Goal: Task Accomplishment & Management: Manage account settings

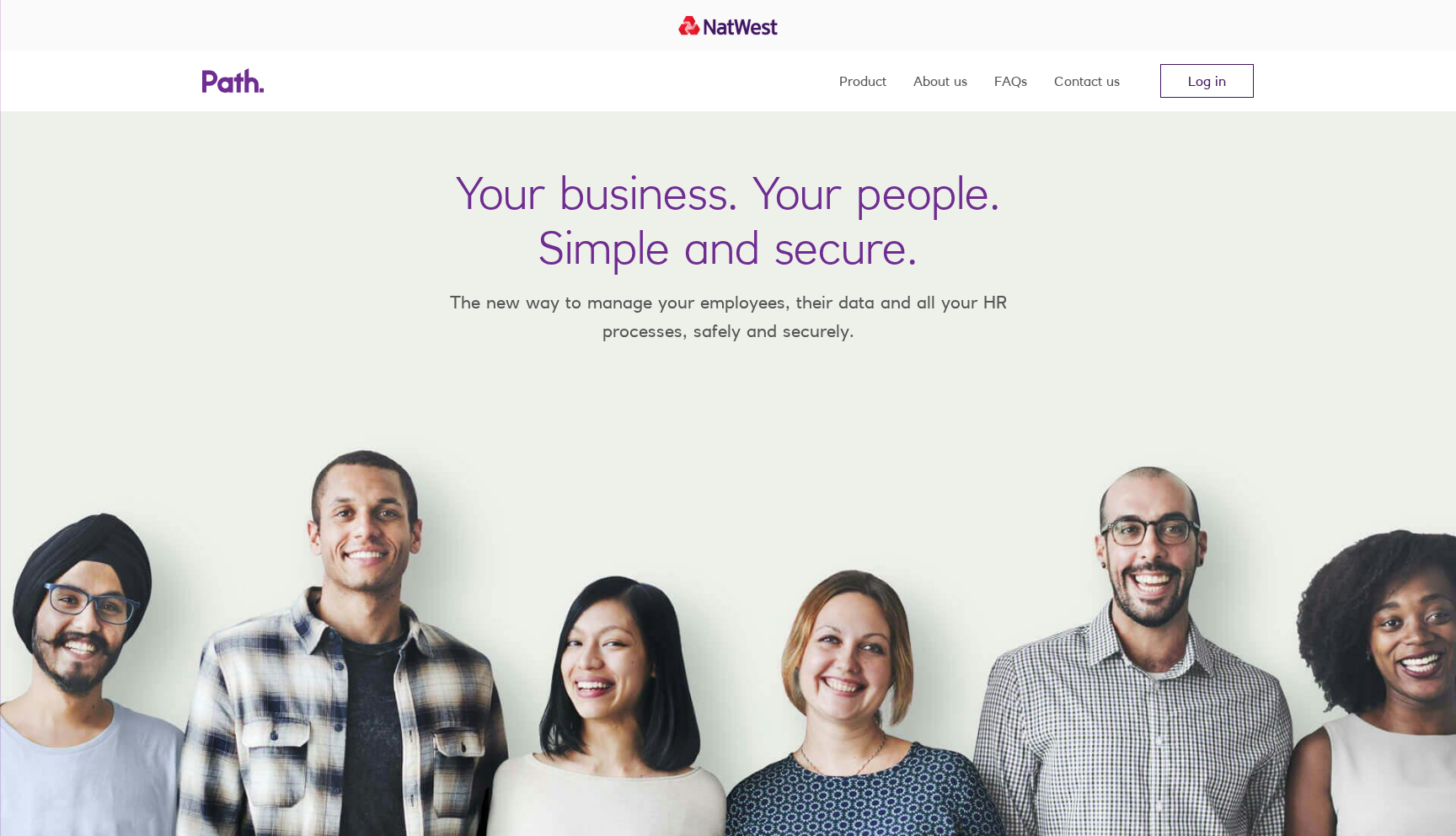
click at [1202, 87] on link "Log in" at bounding box center [1206, 81] width 93 height 33
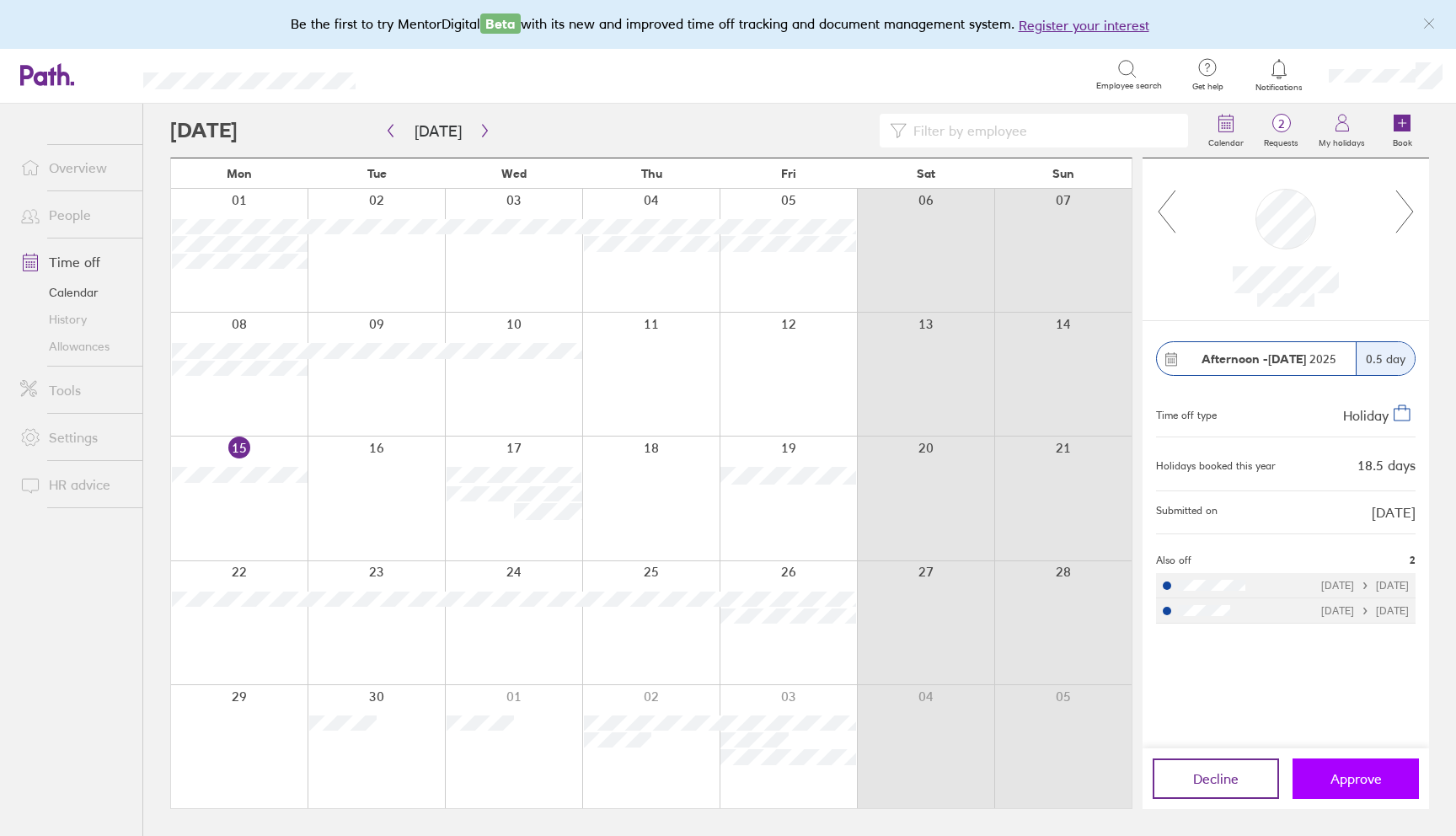
click at [1371, 776] on span "Approve" at bounding box center [1357, 778] width 51 height 15
